Goal: Task Accomplishment & Management: Manage account settings

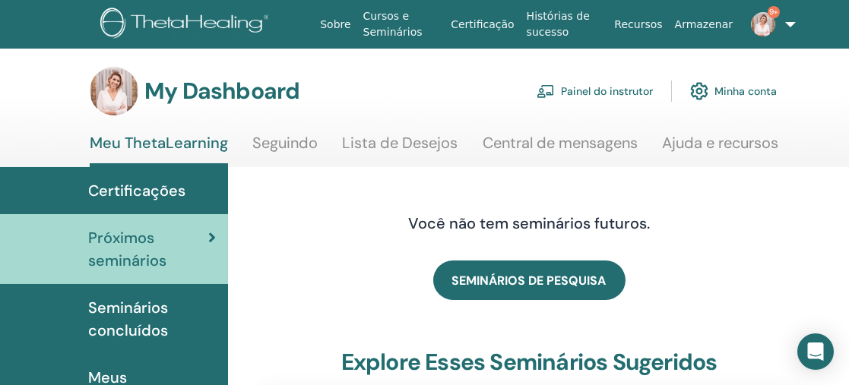
click at [622, 93] on link "Painel do instrutor" at bounding box center [594, 90] width 116 height 33
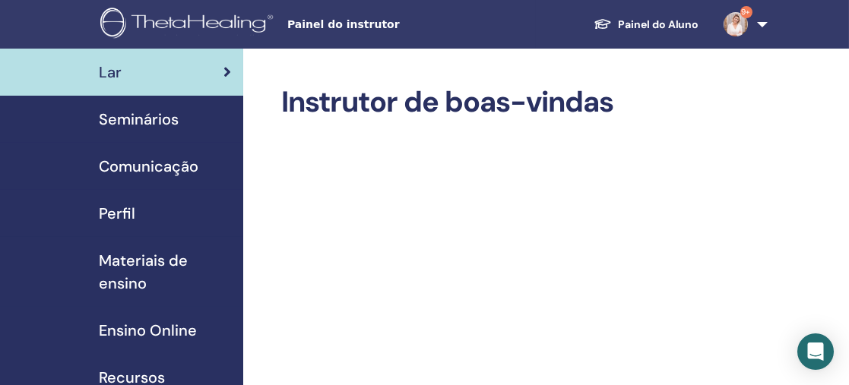
click at [151, 119] on span "Seminários" at bounding box center [139, 119] width 80 height 23
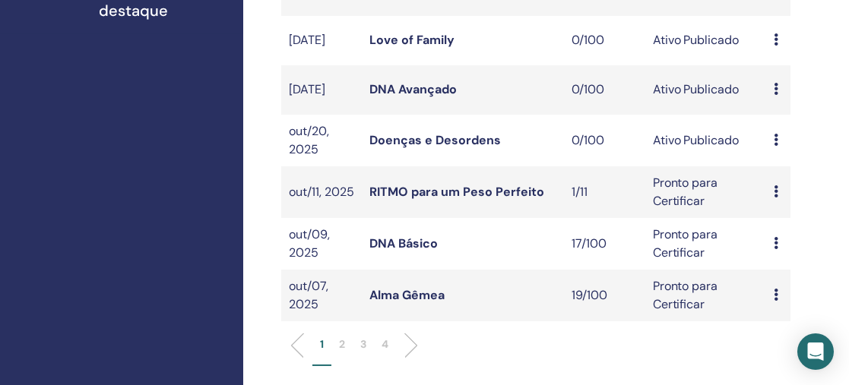
scroll to position [485, 0]
click at [409, 250] on link "DNA Básico" at bounding box center [403, 243] width 68 height 16
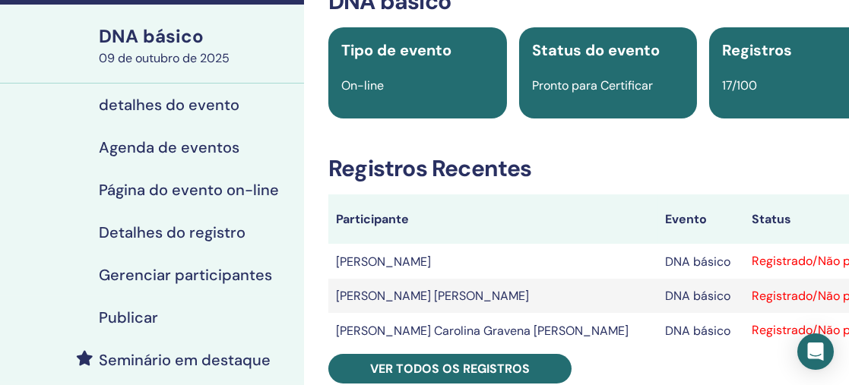
scroll to position [99, 0]
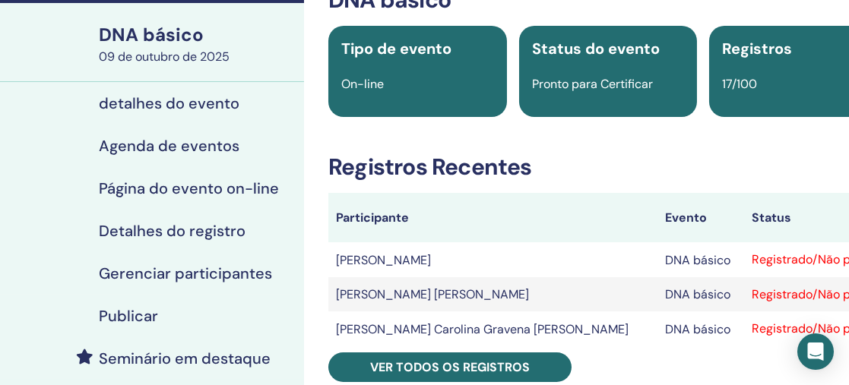
click at [444, 220] on th "Participante" at bounding box center [492, 217] width 329 height 49
